Goal: Obtain resource: Download file/media

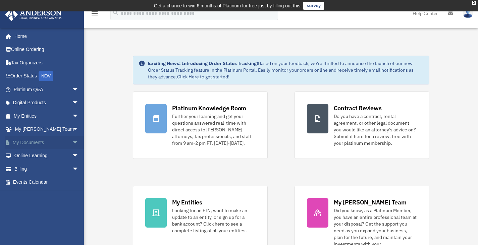
click at [25, 144] on link "My Documents arrow_drop_down" at bounding box center [47, 142] width 84 height 13
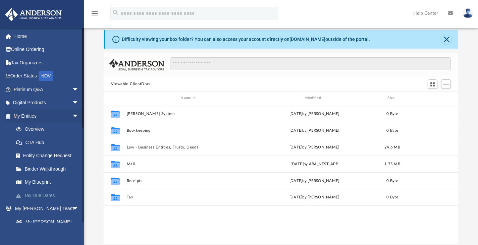
scroll to position [34, 0]
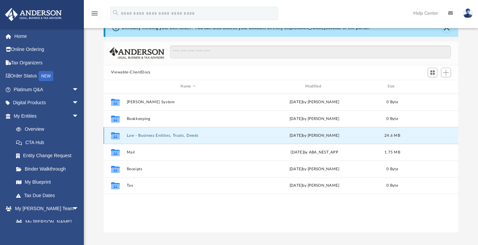
click at [176, 135] on button "Law - Business Entities, Trusts, Deeds" at bounding box center [187, 135] width 123 height 4
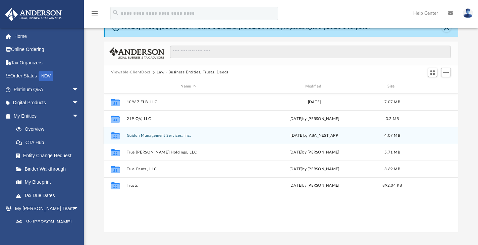
click at [161, 137] on button "Guidon Management Services, Inc." at bounding box center [187, 135] width 123 height 4
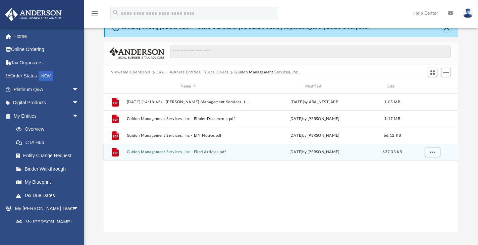
click at [191, 153] on button "Guidon Management Services, Inc - Filed Articles.pdf" at bounding box center [187, 152] width 123 height 4
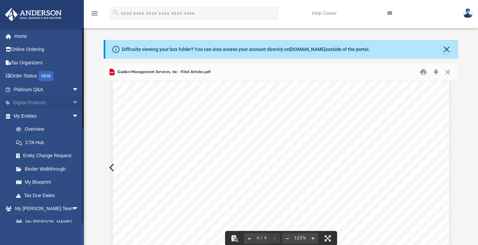
scroll to position [0, 0]
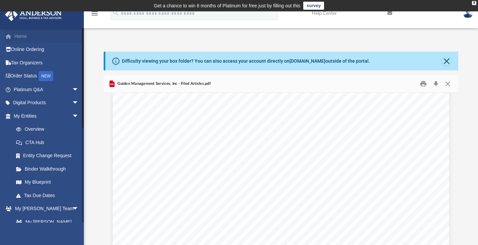
click at [20, 38] on link "Home" at bounding box center [47, 36] width 84 height 13
